Goal: Information Seeking & Learning: Learn about a topic

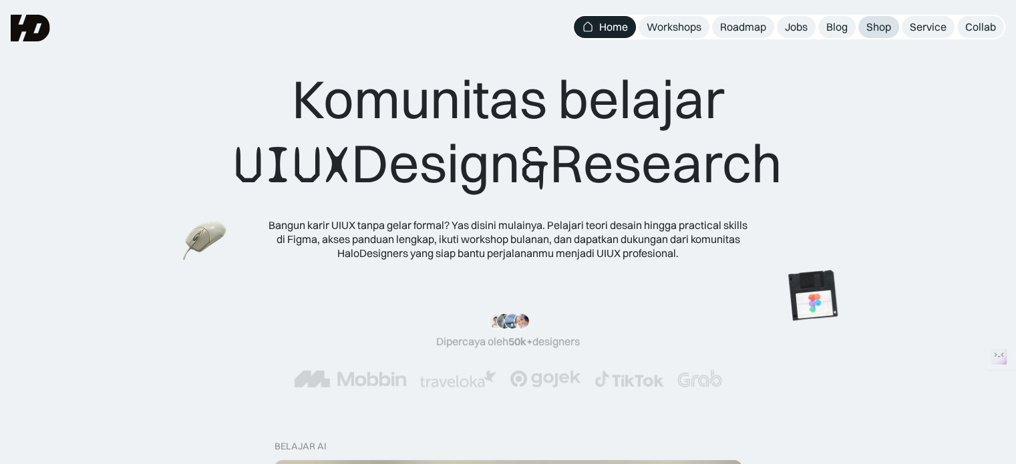
click at [874, 23] on div "Shop" at bounding box center [878, 27] width 25 height 14
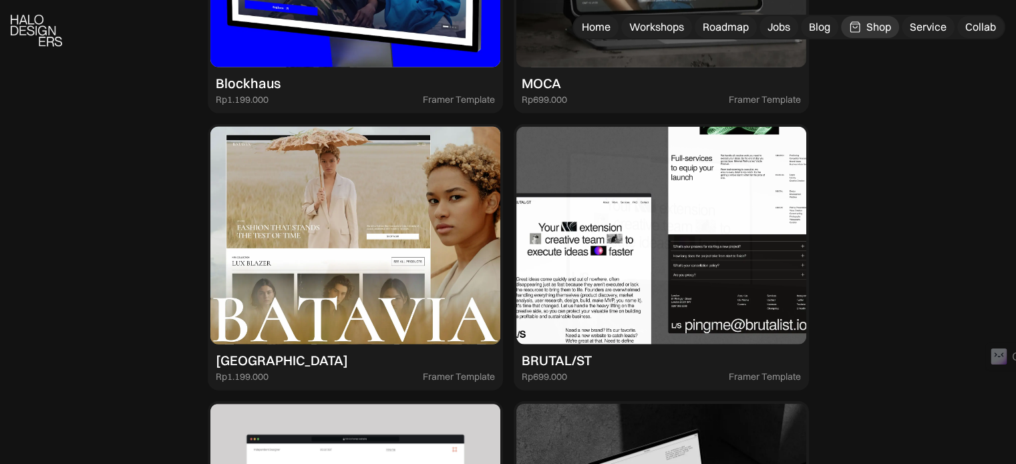
scroll to position [3169, 0]
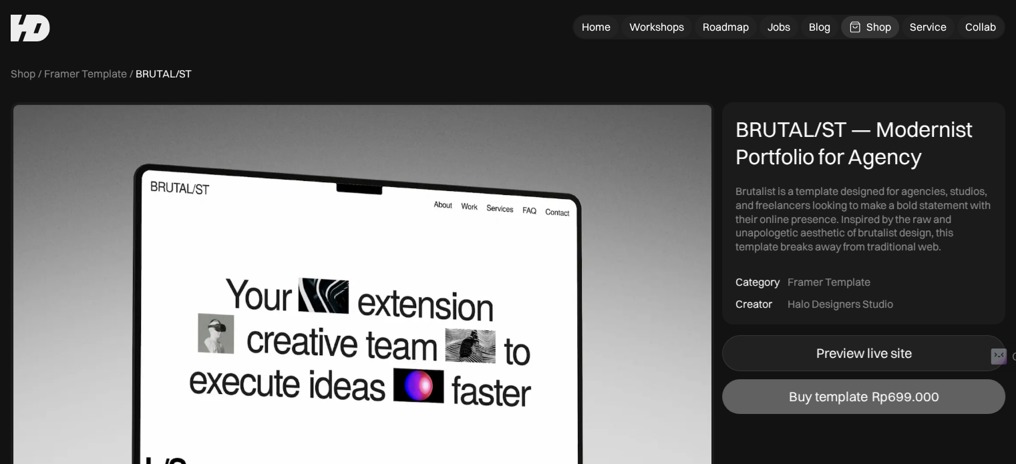
click at [814, 360] on link "Preview live site" at bounding box center [863, 353] width 283 height 36
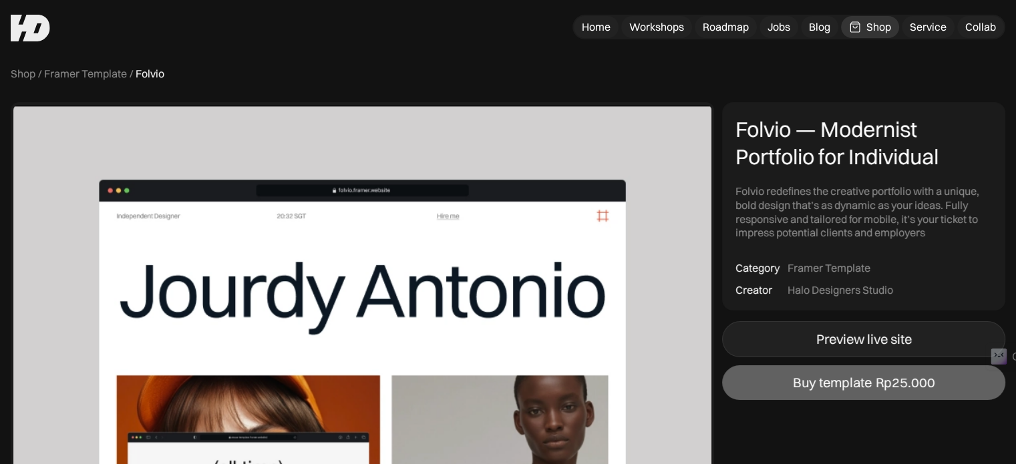
click at [796, 341] on link "Preview live site" at bounding box center [863, 339] width 283 height 36
